Goal: Task Accomplishment & Management: Manage account settings

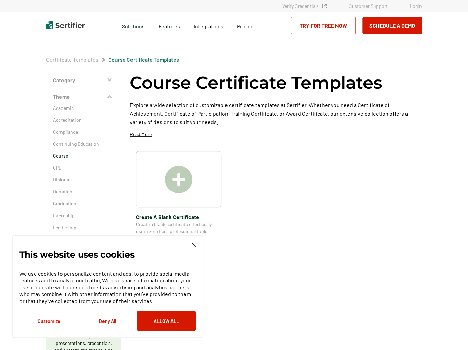
click at [416, 8] on link "Login" at bounding box center [416, 6] width 12 height 6
click at [193, 247] on div "This website uses cookies We use cookies to personalize content and ads, to pro…" at bounding box center [107, 287] width 176 height 88
click at [195, 243] on img at bounding box center [193, 245] width 4 height 4
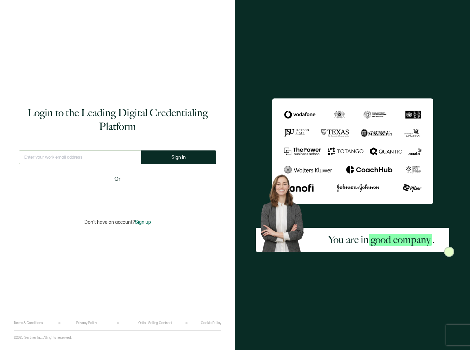
click at [82, 158] on input "text" at bounding box center [80, 157] width 122 height 14
